Goal: Find specific page/section: Find specific page/section

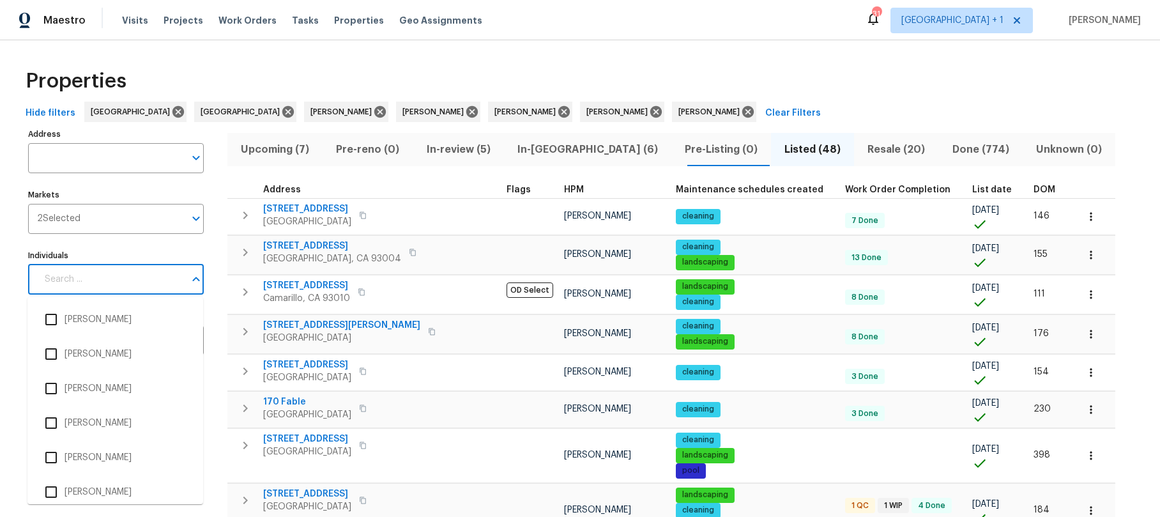
click at [104, 276] on input "Individuals" at bounding box center [111, 279] width 148 height 30
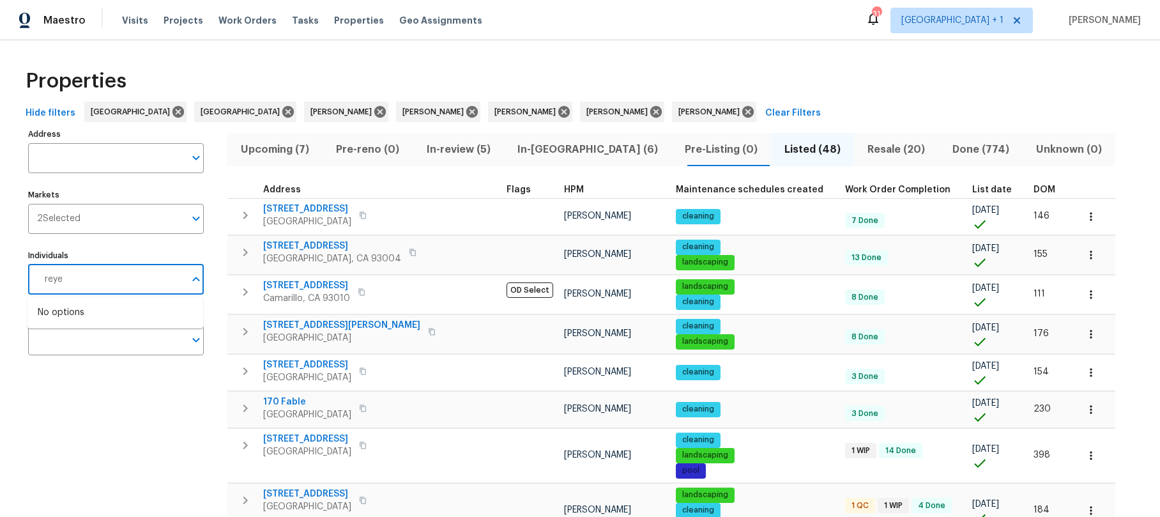
type input "[PERSON_NAME]"
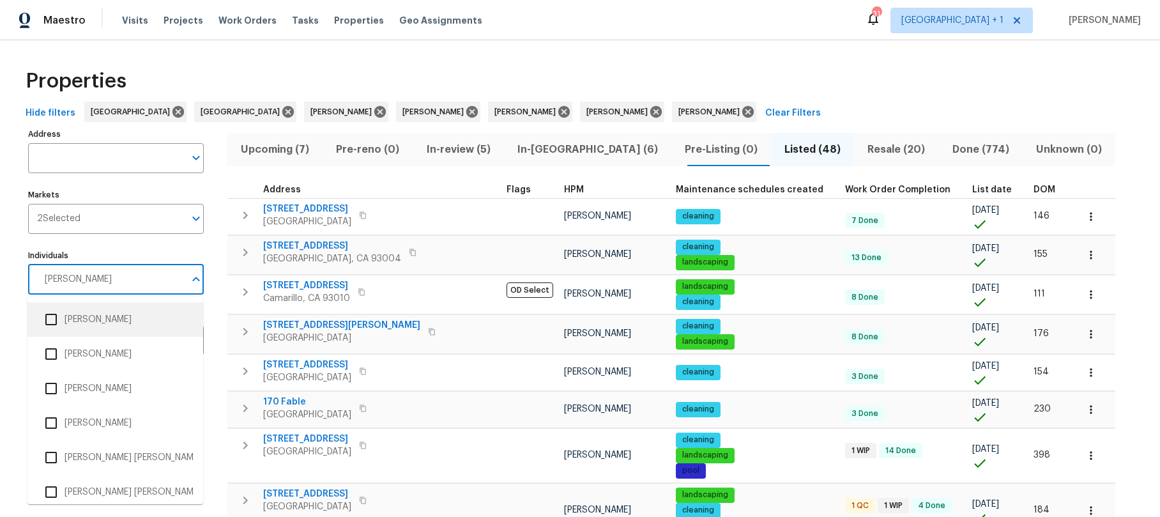
click at [51, 317] on input "checkbox" at bounding box center [51, 319] width 27 height 27
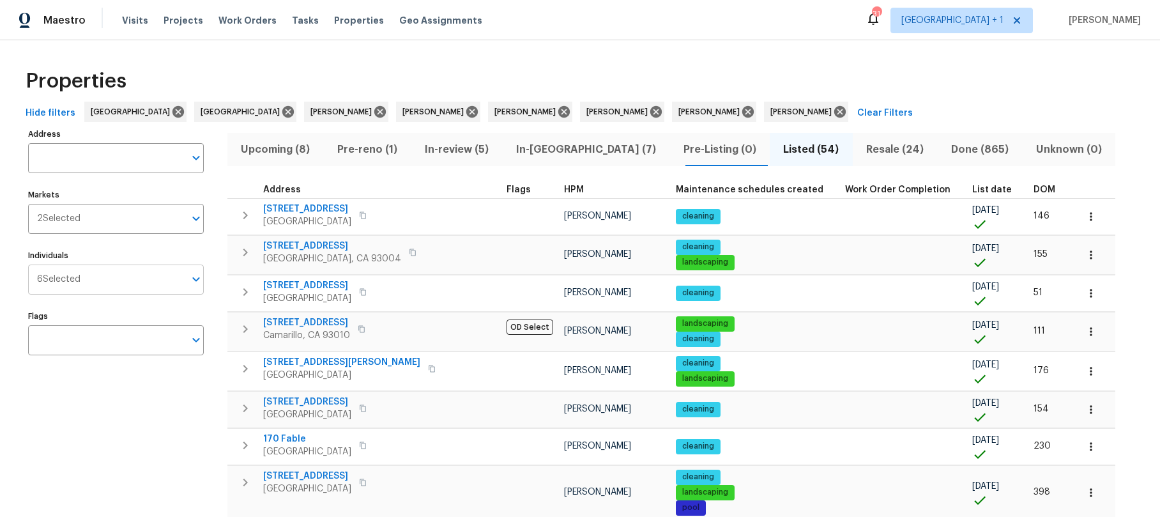
click at [97, 284] on input "Individuals" at bounding box center [132, 279] width 104 height 30
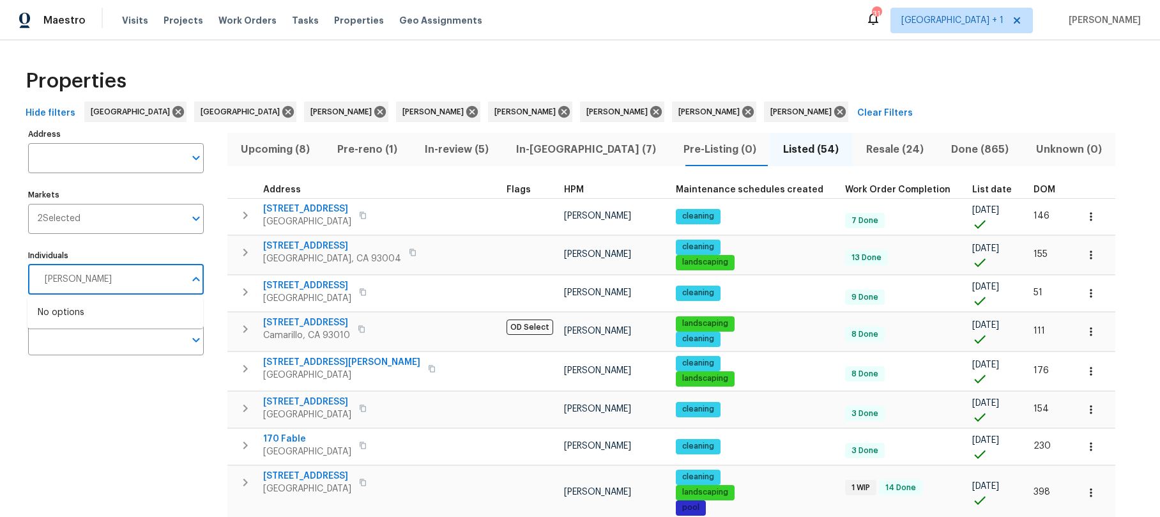
type input "[PERSON_NAME]"
click at [52, 321] on input "checkbox" at bounding box center [51, 319] width 27 height 27
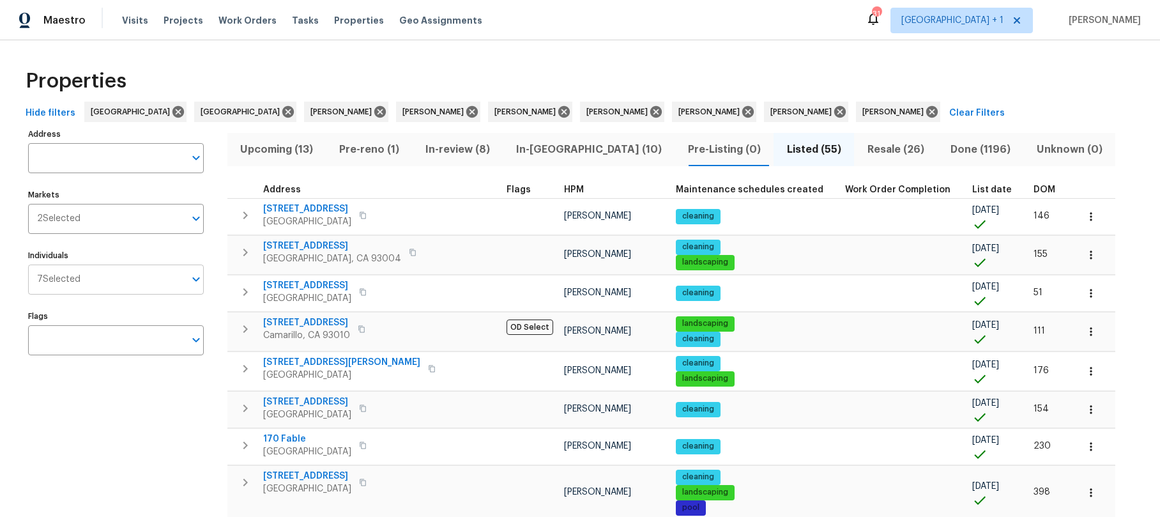
click at [118, 282] on input "text" at bounding box center [132, 279] width 104 height 30
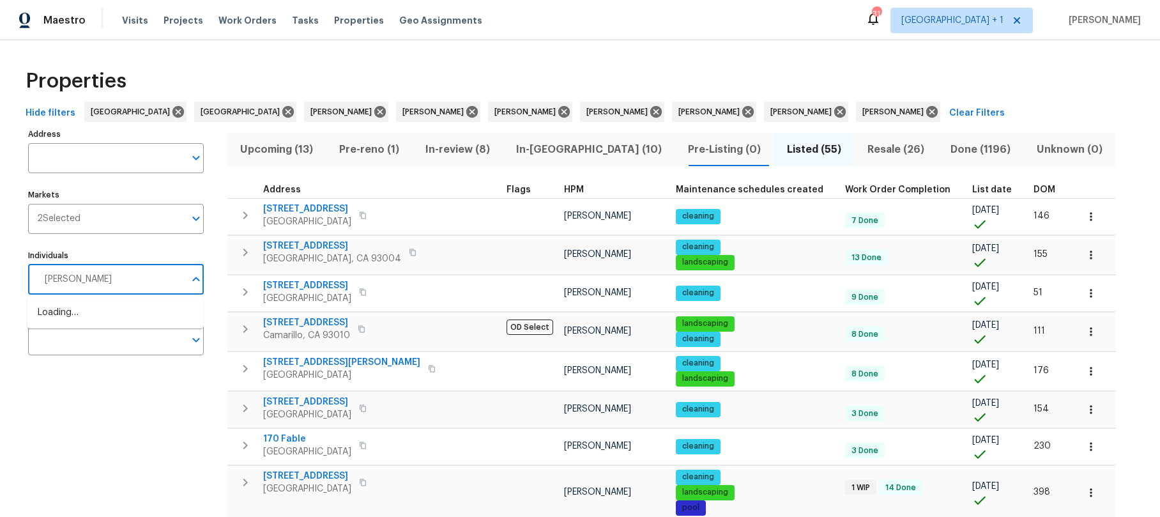
type input "[PERSON_NAME]"
click at [55, 322] on input "checkbox" at bounding box center [51, 319] width 27 height 27
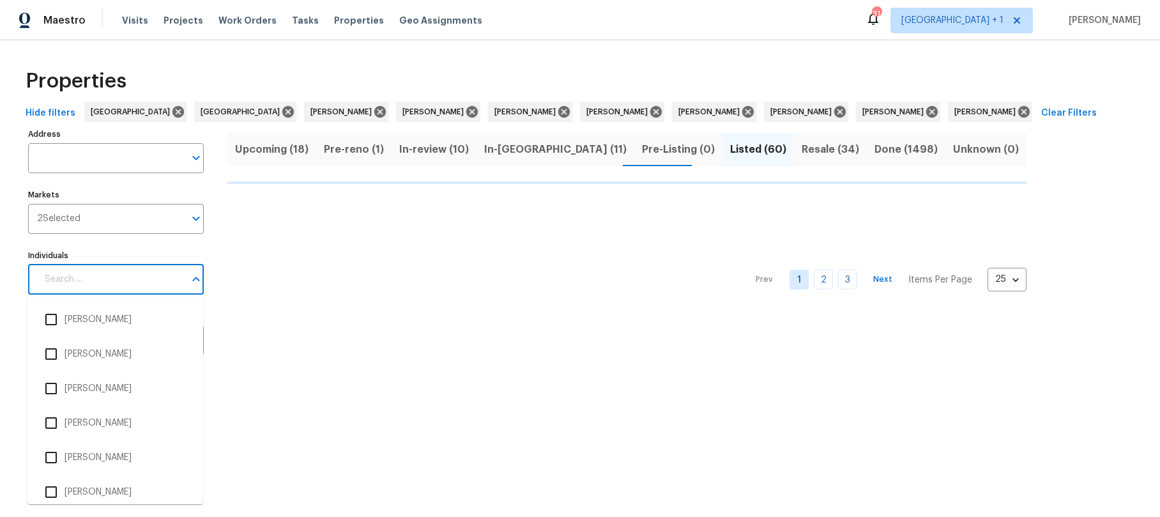
click at [98, 284] on input "Individuals" at bounding box center [111, 279] width 148 height 30
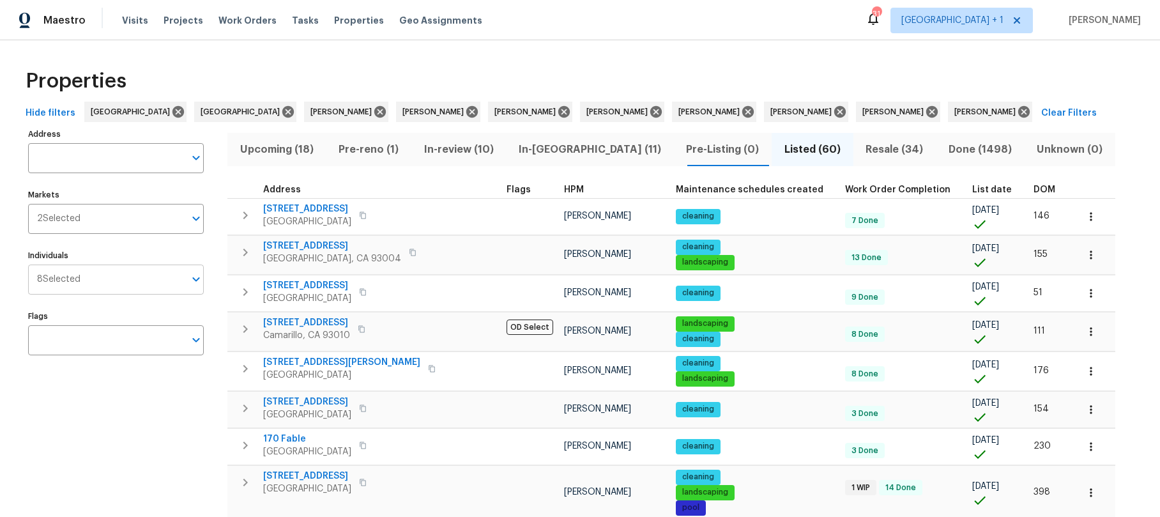
click at [128, 289] on input "Individuals" at bounding box center [132, 279] width 104 height 30
type input "[PERSON_NAME]"
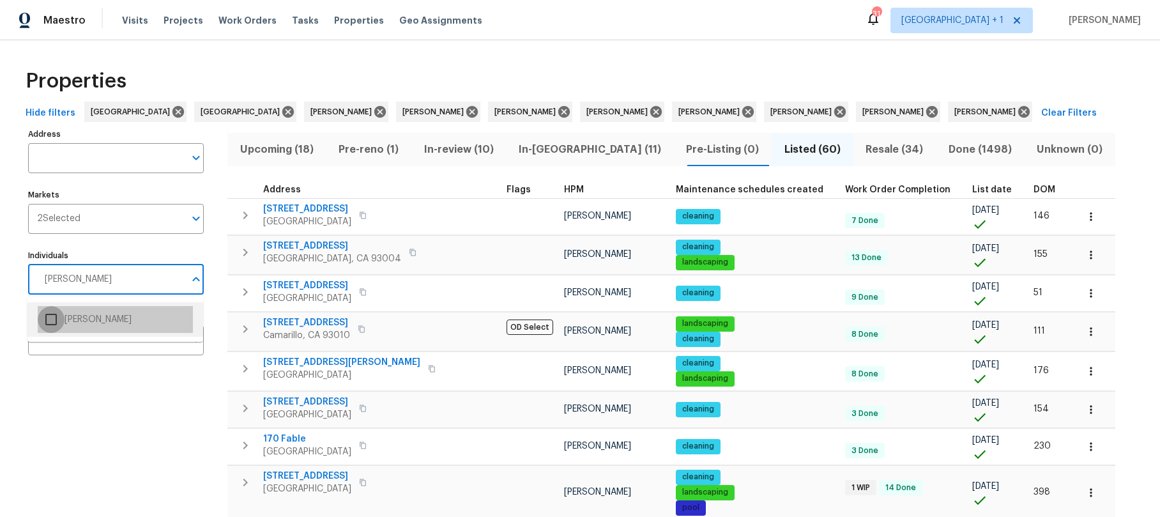
click at [54, 324] on input "checkbox" at bounding box center [51, 319] width 27 height 27
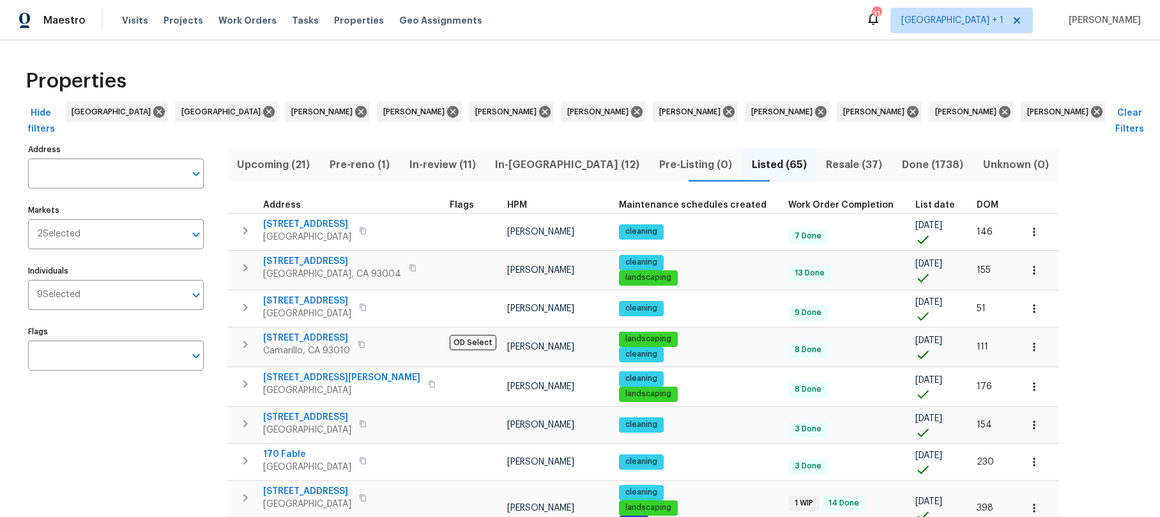
click at [386, 156] on span "Pre-reno (1)" at bounding box center [360, 165] width 64 height 18
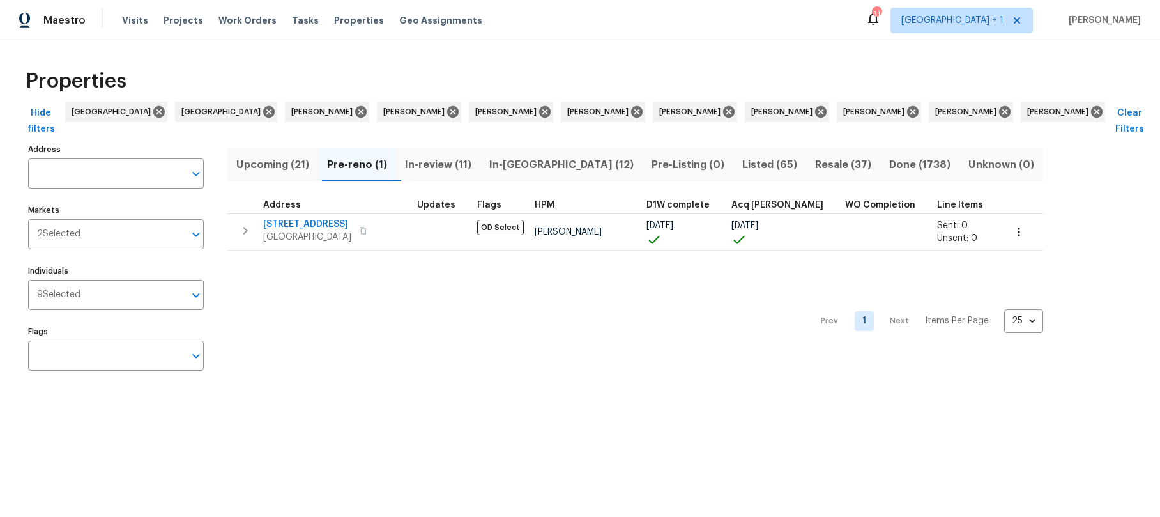
click at [448, 156] on span "In-review (11)" at bounding box center [438, 165] width 69 height 18
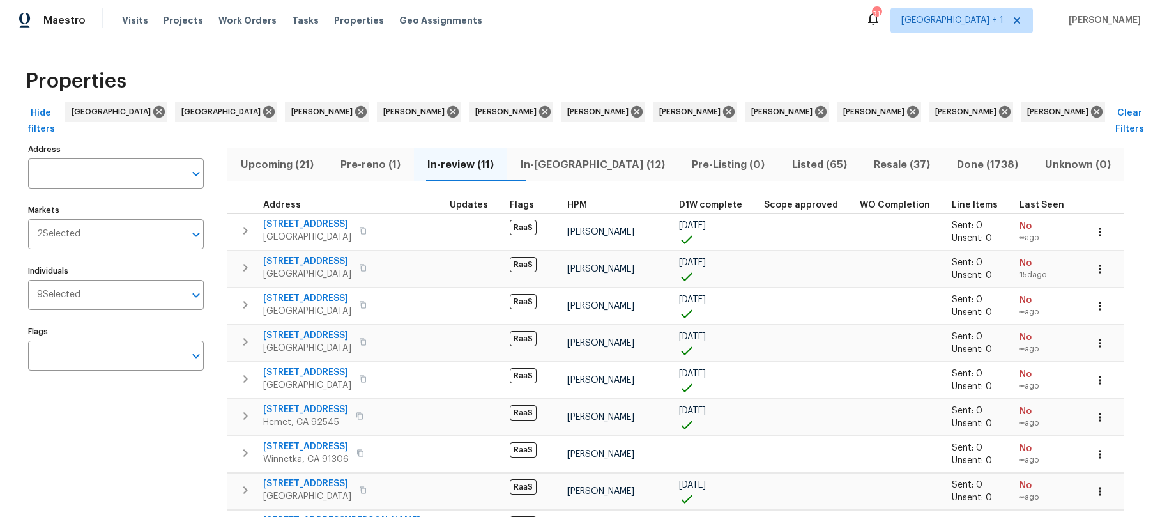
click at [373, 156] on span "Pre-reno (1)" at bounding box center [371, 165] width 72 height 18
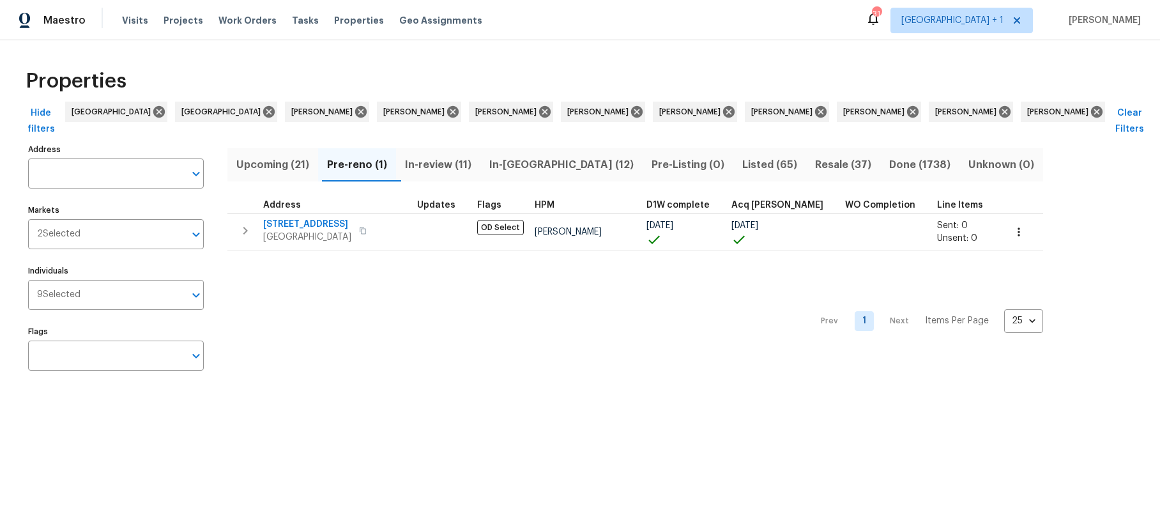
click at [275, 156] on span "Upcoming (21)" at bounding box center [272, 165] width 75 height 18
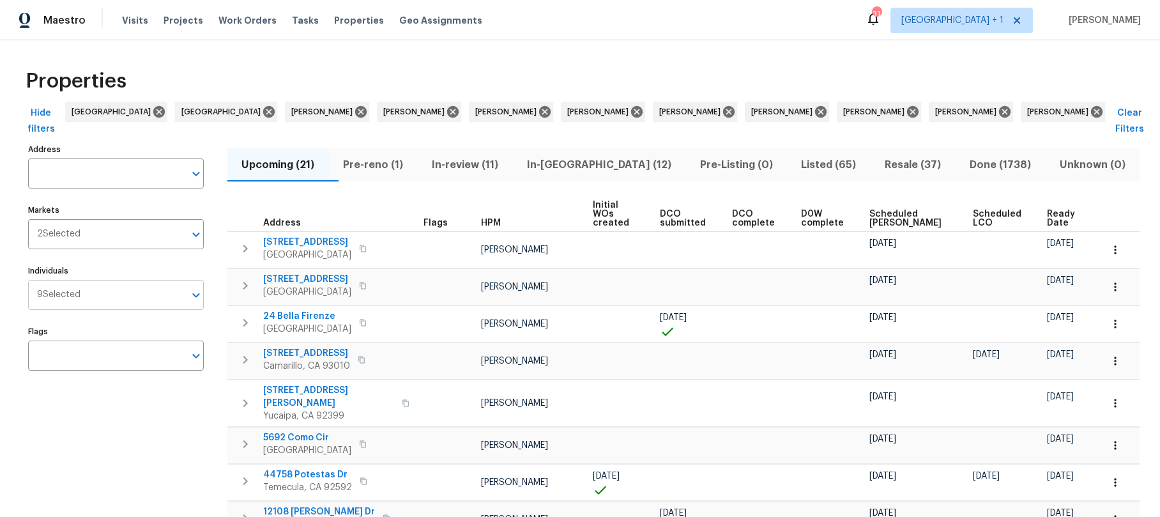
click at [117, 280] on input "Individuals" at bounding box center [132, 295] width 104 height 30
type input "kaden"
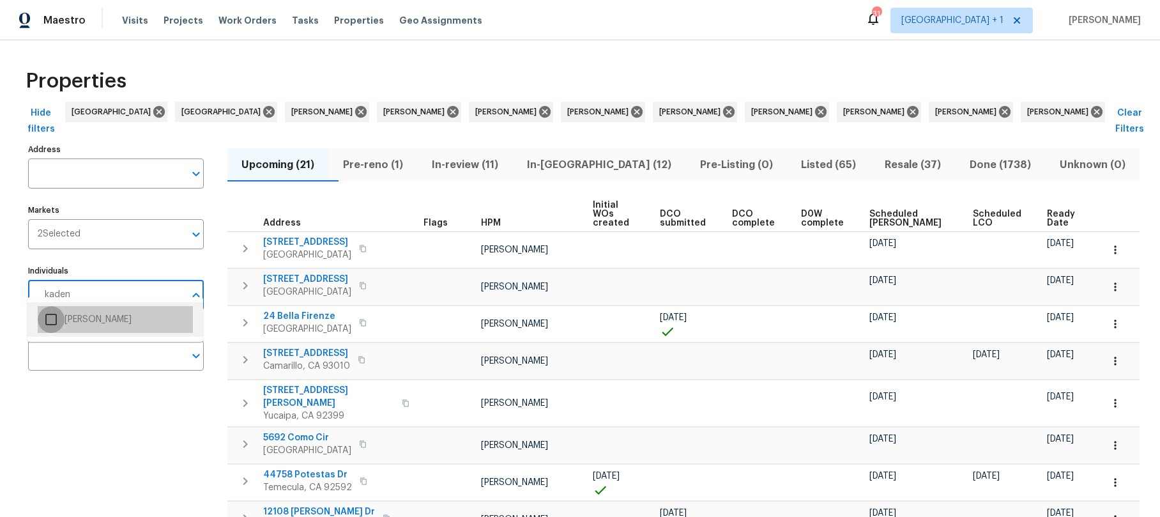
click at [52, 315] on input "checkbox" at bounding box center [51, 319] width 27 height 27
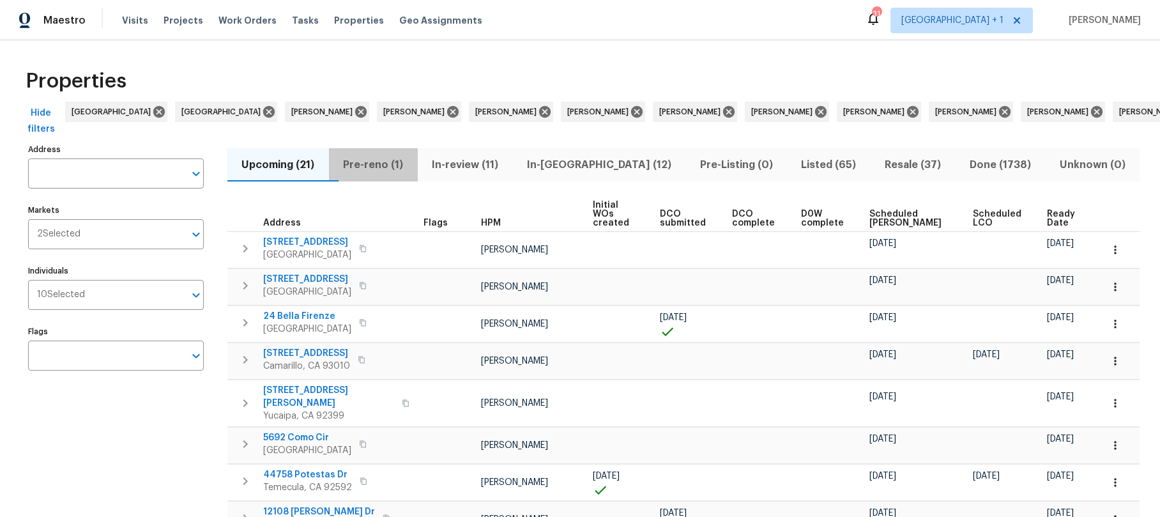
click at [408, 164] on span "Pre-reno (1)" at bounding box center [373, 165] width 73 height 18
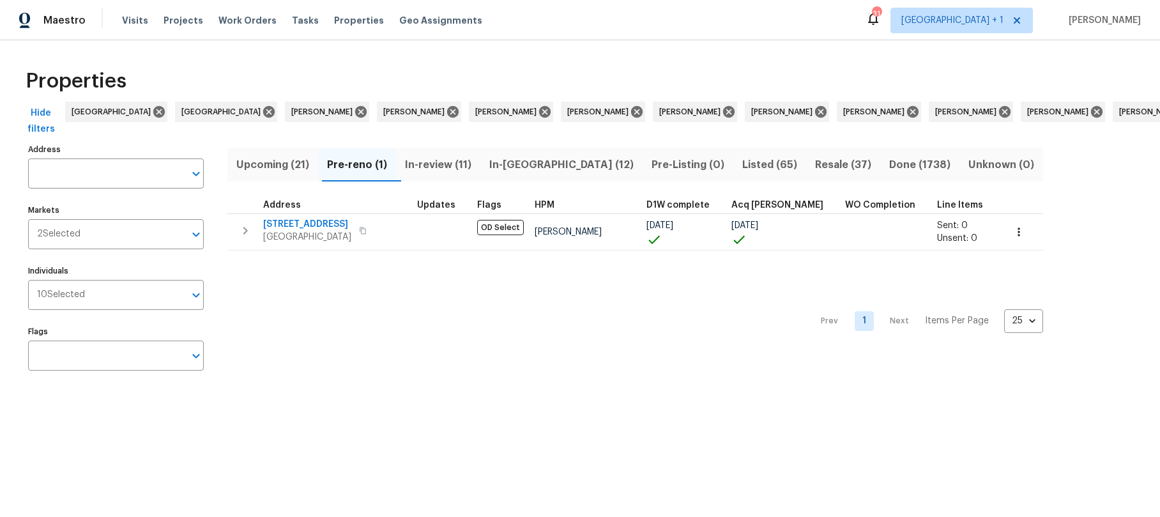
click at [535, 162] on span "In-[GEOGRAPHIC_DATA] (12)" at bounding box center [561, 165] width 147 height 18
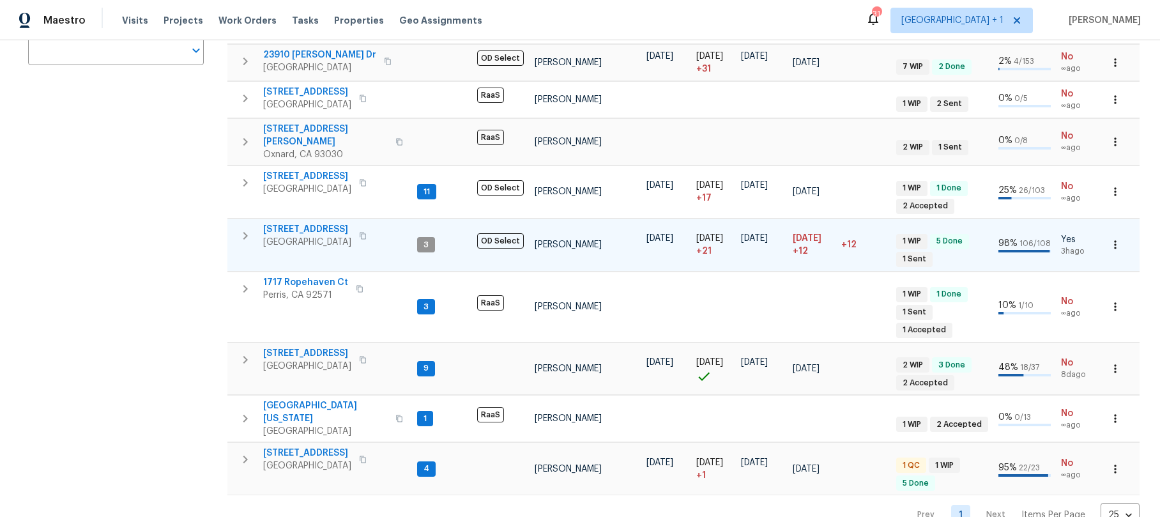
scroll to position [316, 0]
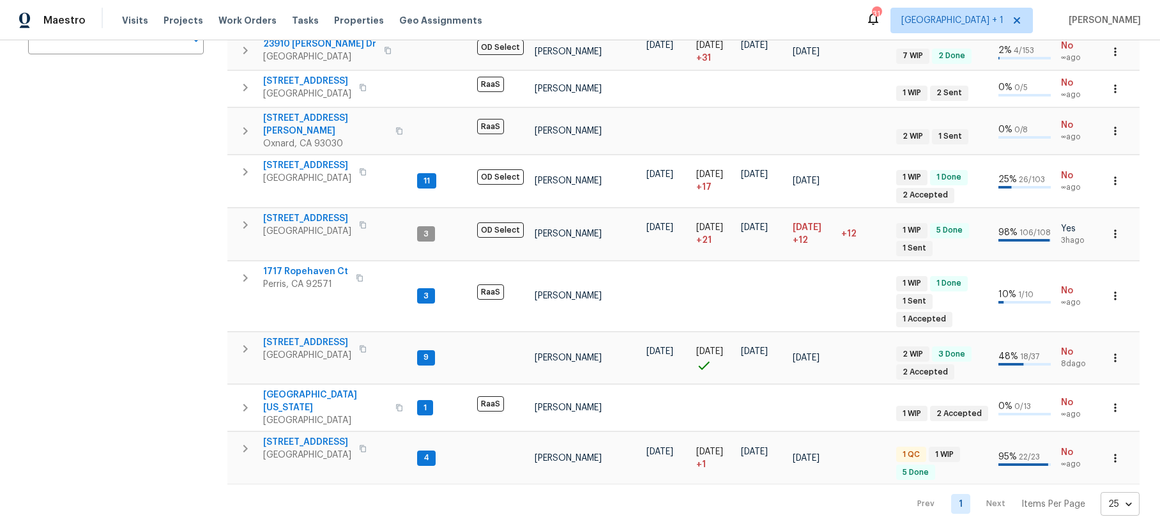
click at [1123, 482] on body "Maestro Visits Projects Work Orders Tasks Properties Geo Assignments 31 [GEOGRA…" at bounding box center [580, 258] width 1160 height 517
click at [1101, 441] on li "50" at bounding box center [1110, 444] width 59 height 38
type input "50"
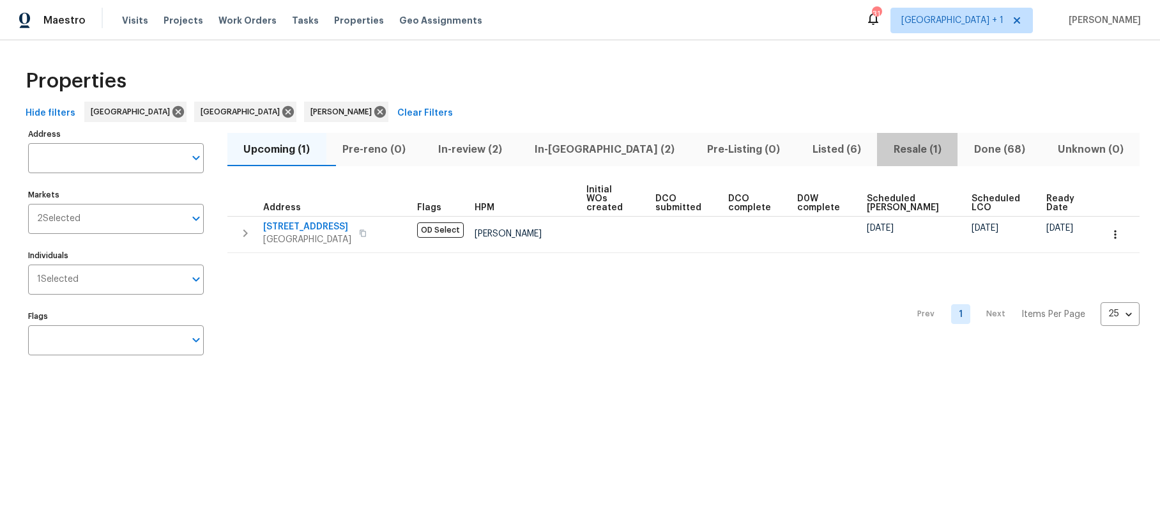
click at [884, 147] on span "Resale (1)" at bounding box center [916, 149] width 65 height 18
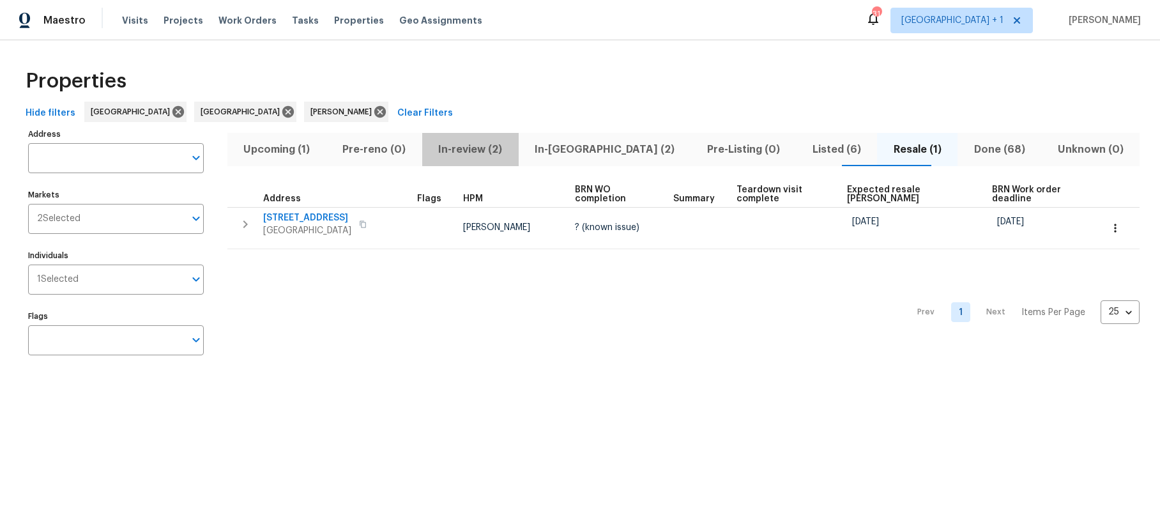
click at [487, 145] on span "In-review (2)" at bounding box center [470, 149] width 81 height 18
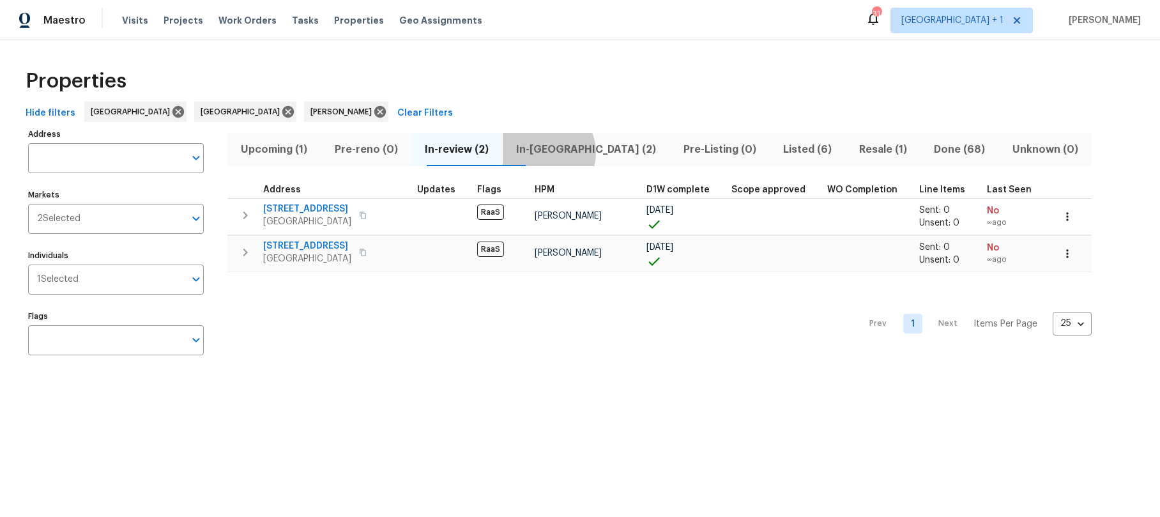
click at [566, 152] on span "In-reno (2)" at bounding box center [586, 149] width 152 height 18
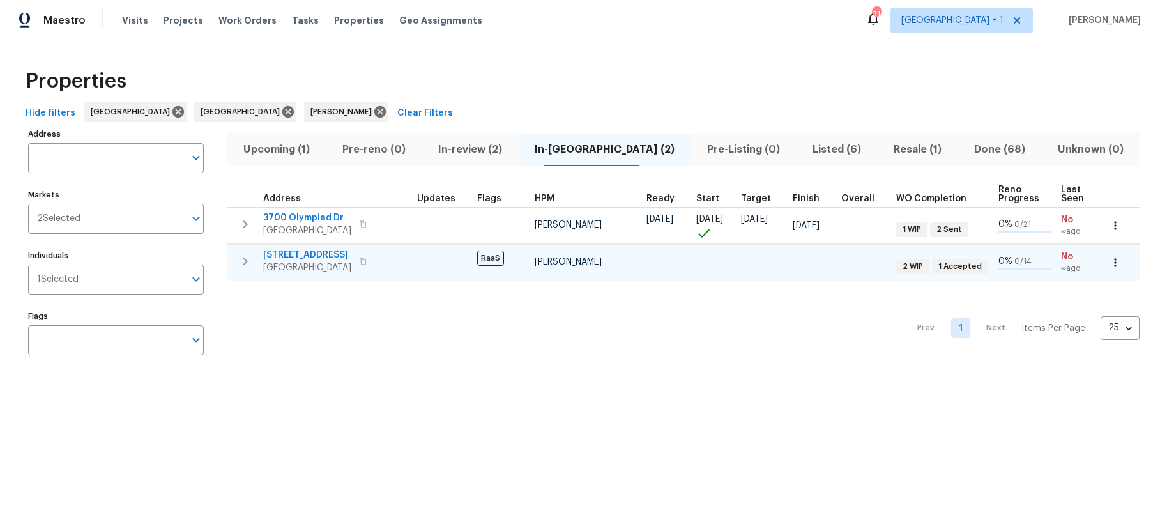
click at [422, 263] on td at bounding box center [442, 262] width 60 height 36
click at [407, 263] on td "5012 8th Ave Los Angeles, CA 90043" at bounding box center [319, 261] width 185 height 33
click at [301, 262] on span "[GEOGRAPHIC_DATA]" at bounding box center [307, 267] width 88 height 13
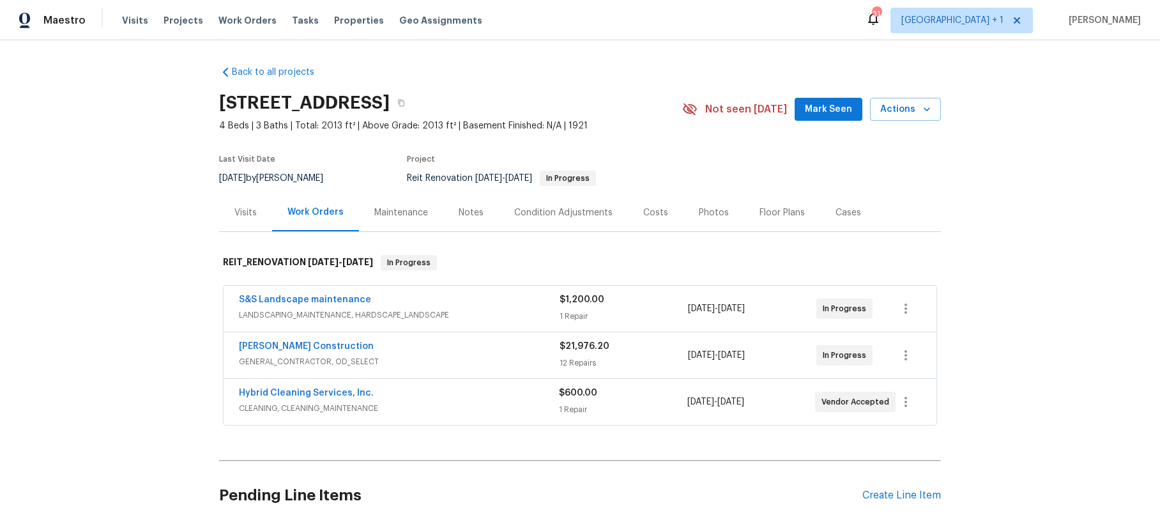
click at [1050, 249] on div "Back to all projects [STREET_ADDRESS] 4 Beds | 3 Baths | Total: 2013 ft² | Abov…" at bounding box center [580, 278] width 1160 height 476
click at [100, 162] on div "Back to all projects [STREET_ADDRESS] 4 Beds | 3 Baths | Total: 2013 ft² | Abov…" at bounding box center [580, 278] width 1160 height 476
